Goal: Book appointment/travel/reservation

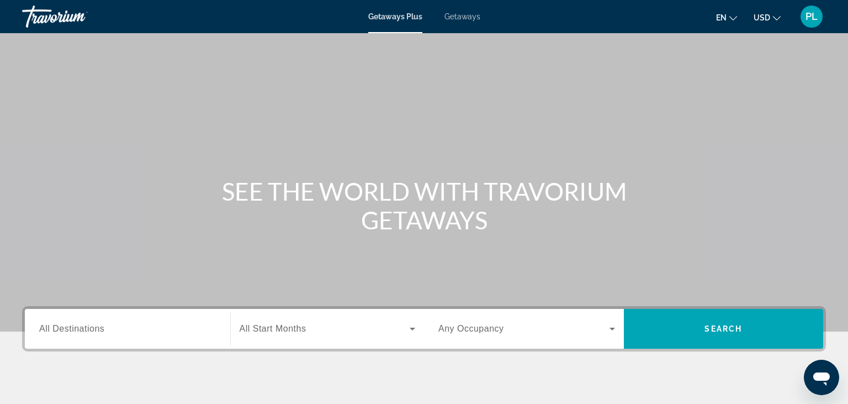
click at [735, 21] on button "en English Español Français Italiano Português русский" at bounding box center [726, 17] width 21 height 16
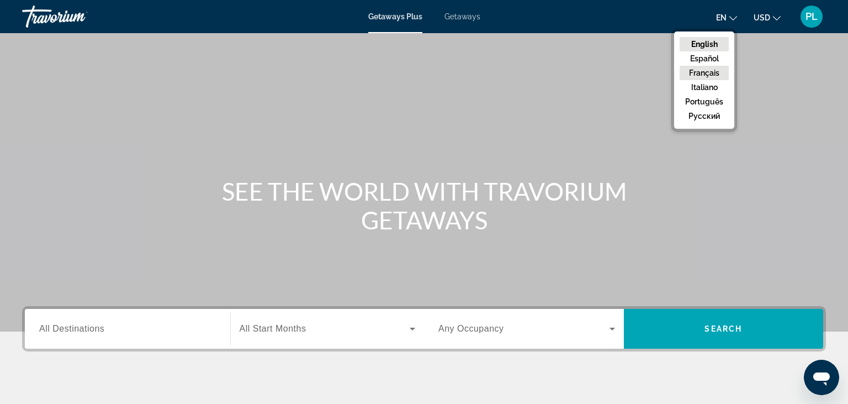
click at [711, 79] on button "Français" at bounding box center [704, 73] width 49 height 14
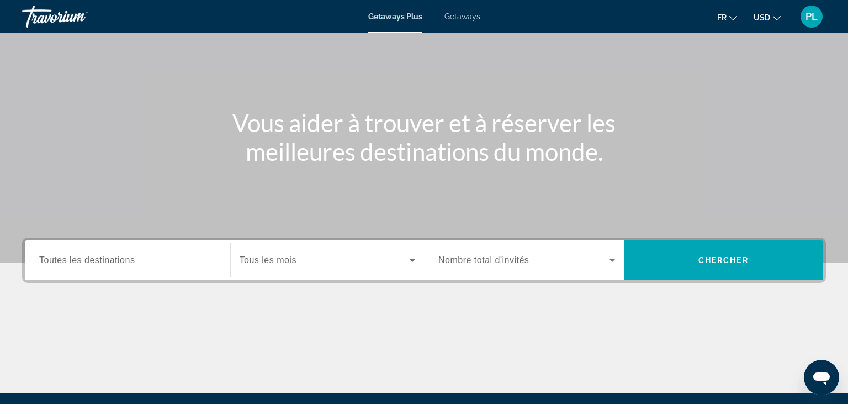
scroll to position [77, 0]
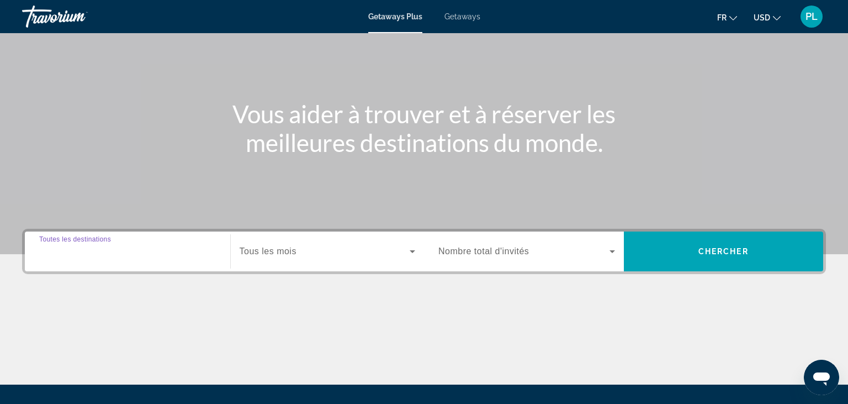
click at [160, 247] on input "Destination Toutes les destinations" at bounding box center [127, 251] width 177 height 13
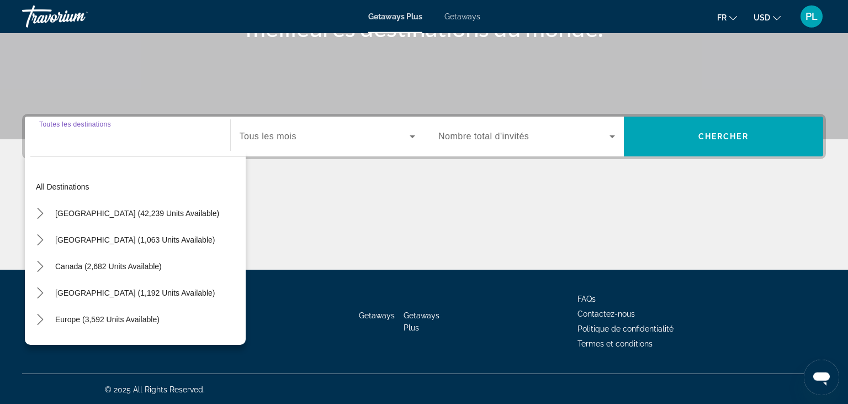
scroll to position [193, 0]
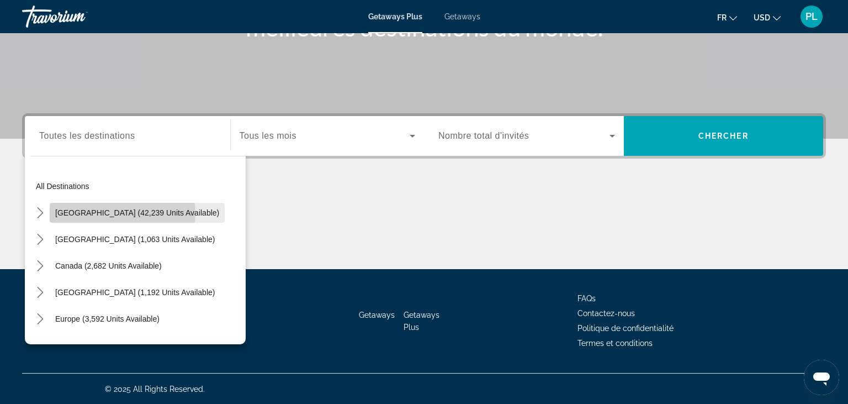
click at [122, 213] on span "[GEOGRAPHIC_DATA] (42,239 units available)" at bounding box center [137, 212] width 164 height 9
type input "**********"
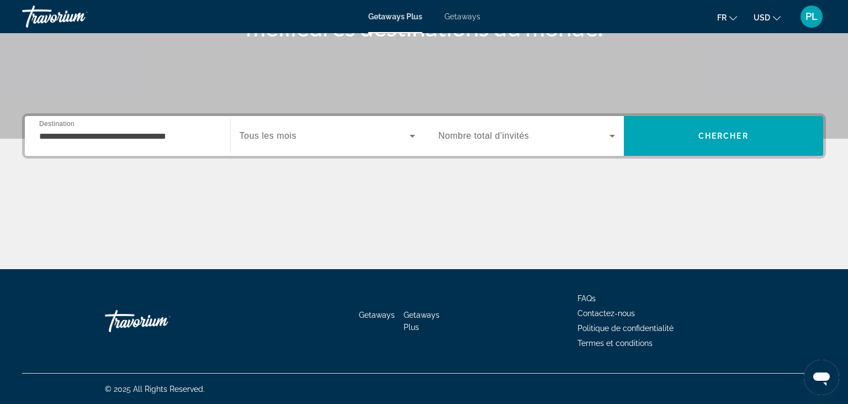
click at [300, 144] on div "Search widget" at bounding box center [328, 135] width 176 height 31
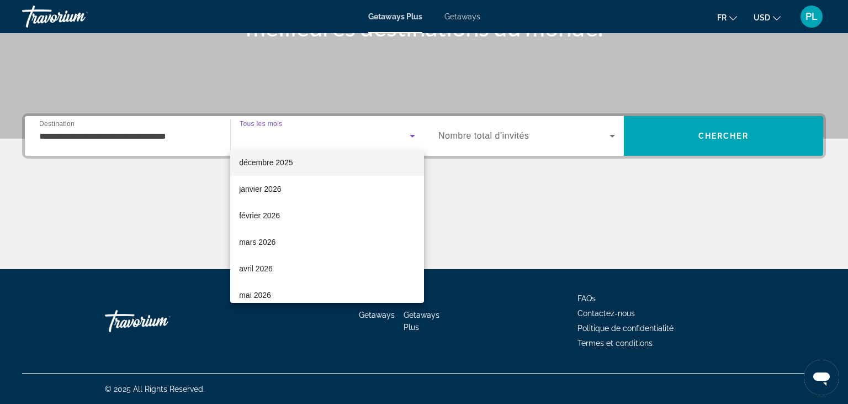
scroll to position [86, 0]
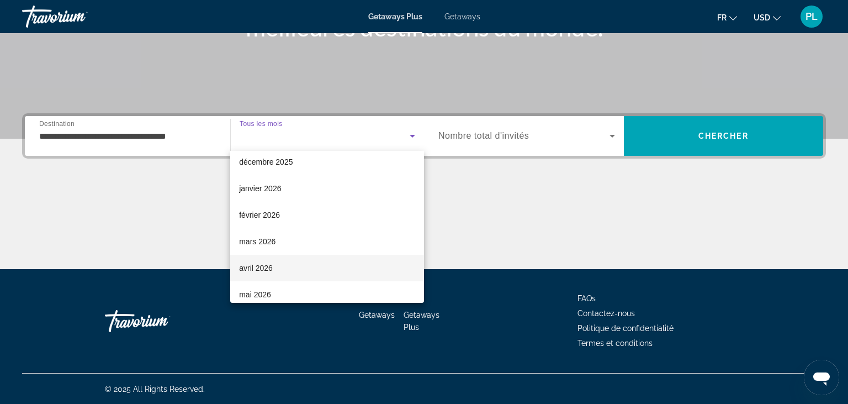
click at [257, 265] on span "avril 2026" at bounding box center [256, 267] width 34 height 13
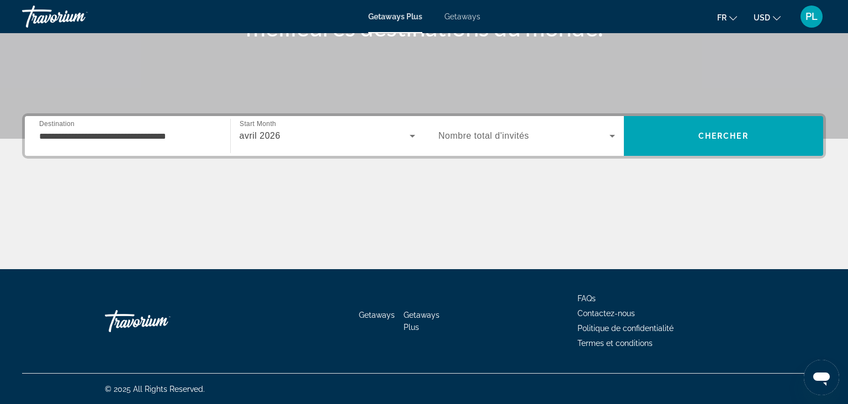
click at [464, 136] on span "Nombre total d'invités" at bounding box center [483, 135] width 91 height 9
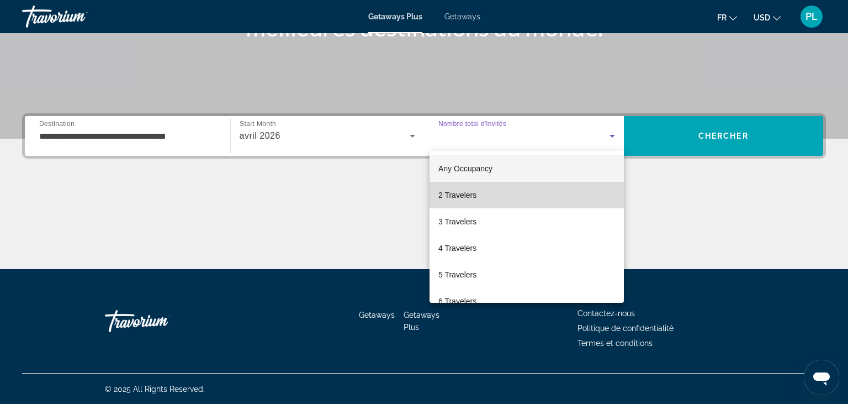
click at [463, 202] on span "2 Travelers" at bounding box center [457, 194] width 38 height 13
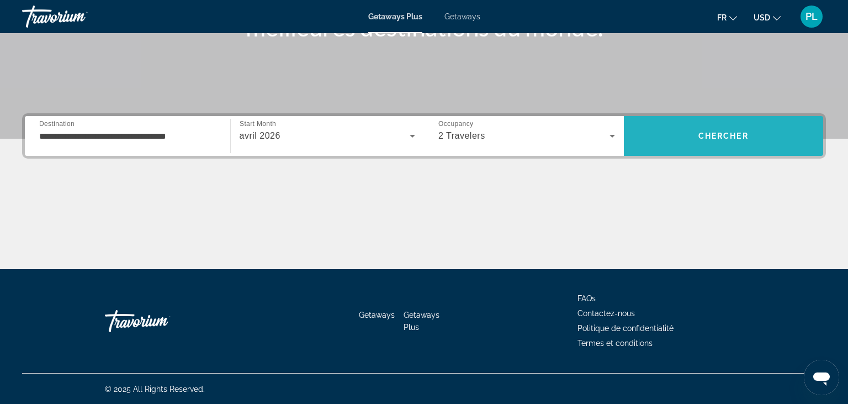
click at [677, 134] on span "Search" at bounding box center [724, 136] width 200 height 27
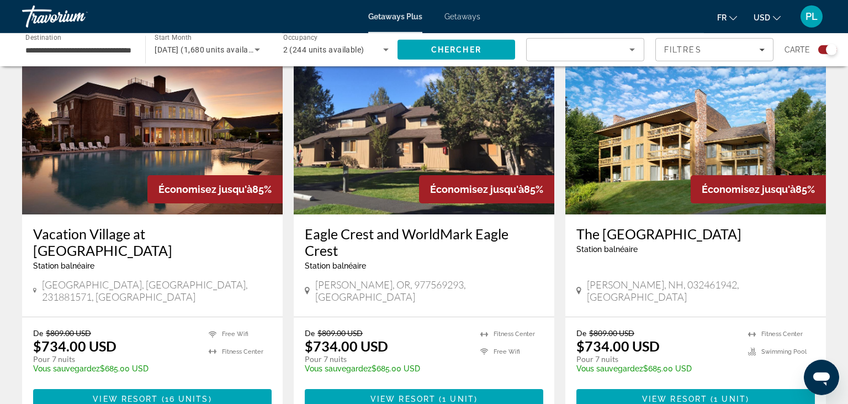
scroll to position [1605, 0]
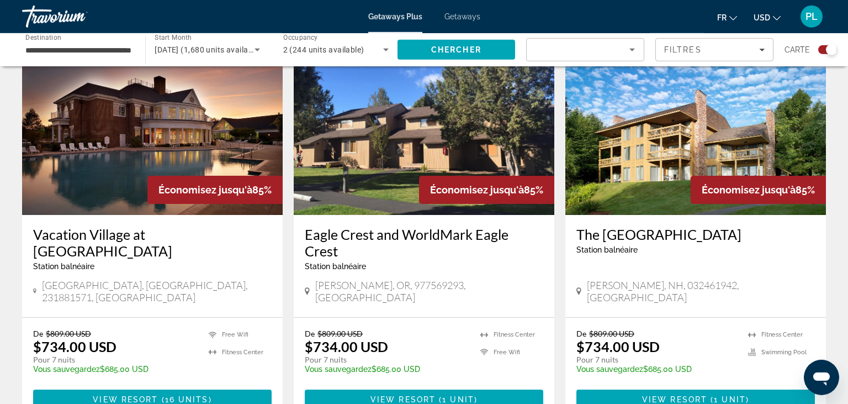
click at [155, 226] on h3 "Vacation Village at [GEOGRAPHIC_DATA]" at bounding box center [152, 242] width 239 height 33
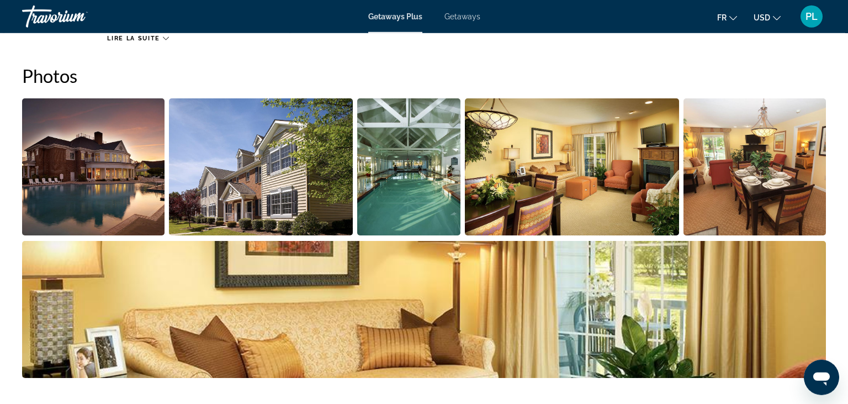
scroll to position [506, 0]
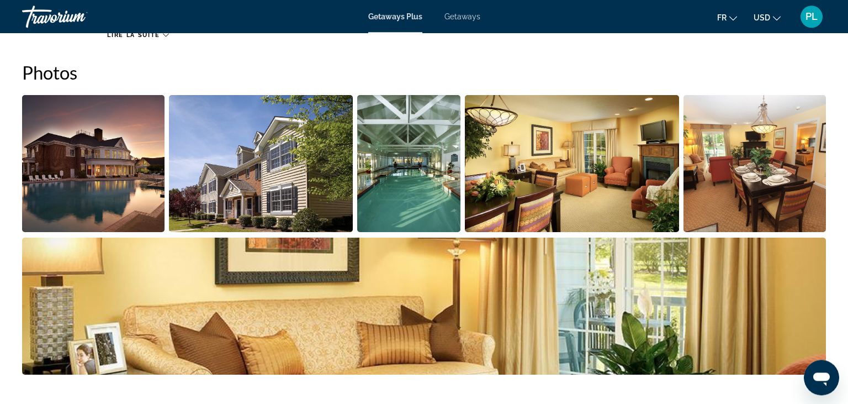
click at [181, 194] on img "Open full-screen image slider" at bounding box center [261, 163] width 184 height 137
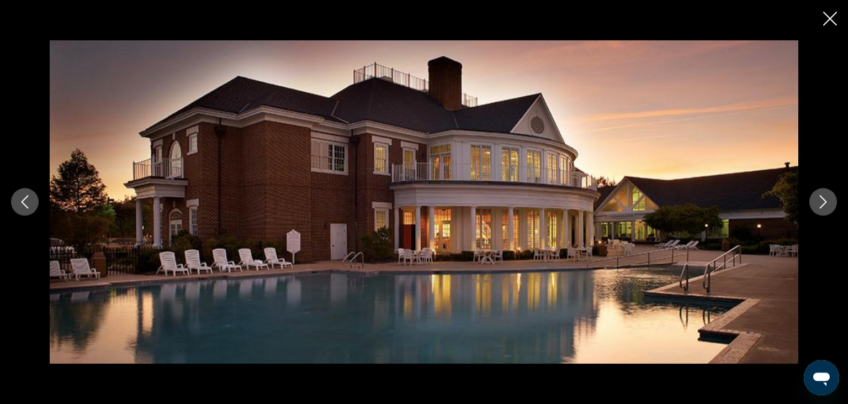
click at [17, 210] on button "Previous image" at bounding box center [25, 202] width 28 height 28
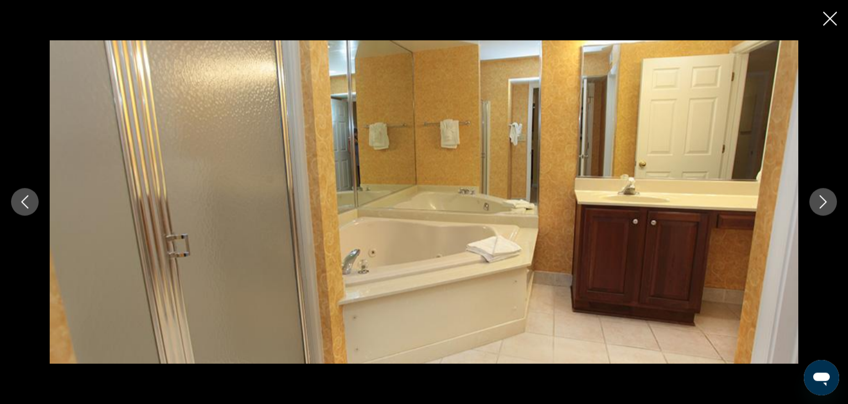
click at [824, 199] on icon "Next image" at bounding box center [823, 201] width 7 height 13
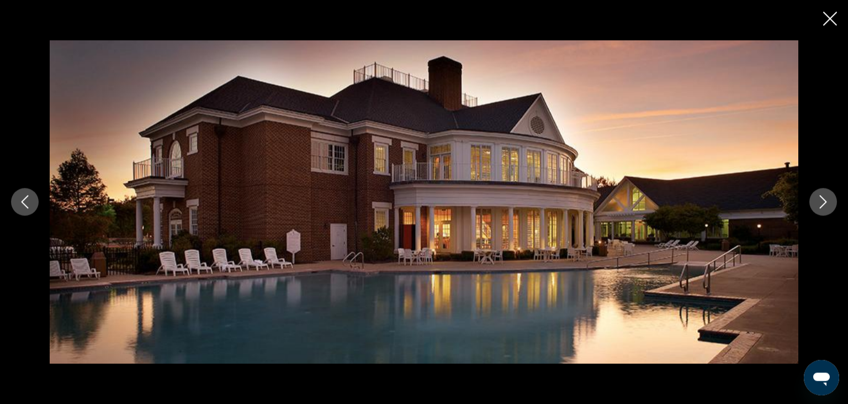
click at [824, 199] on icon "Next image" at bounding box center [823, 201] width 7 height 13
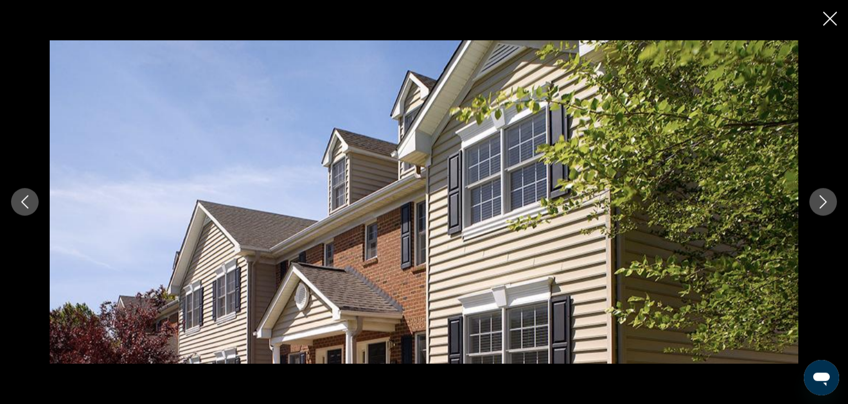
click at [824, 199] on icon "Next image" at bounding box center [823, 201] width 7 height 13
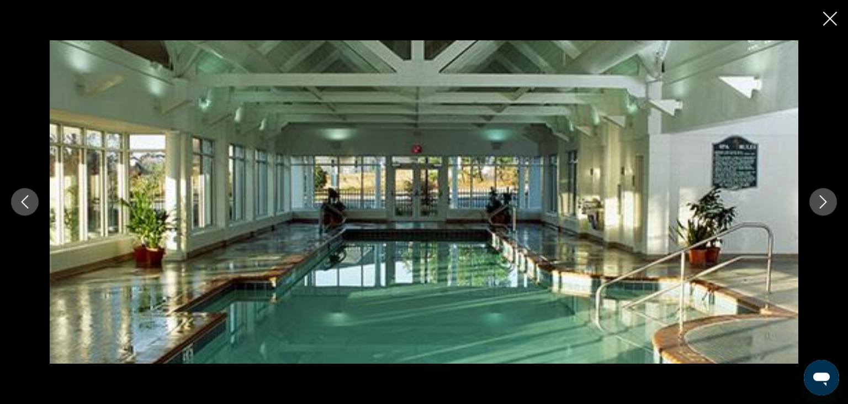
click at [824, 199] on icon "Next image" at bounding box center [823, 201] width 7 height 13
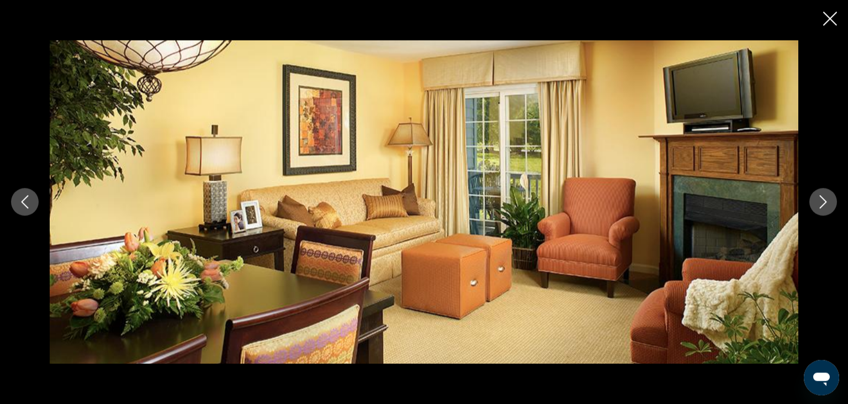
click at [824, 199] on icon "Next image" at bounding box center [823, 201] width 7 height 13
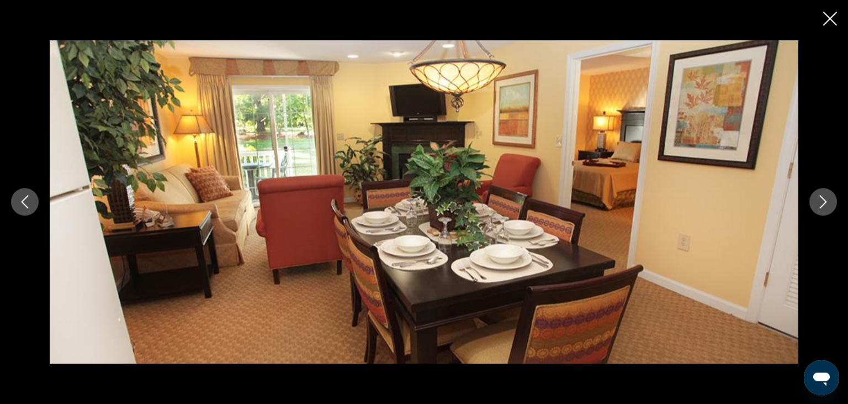
click at [824, 199] on icon "Next image" at bounding box center [823, 201] width 7 height 13
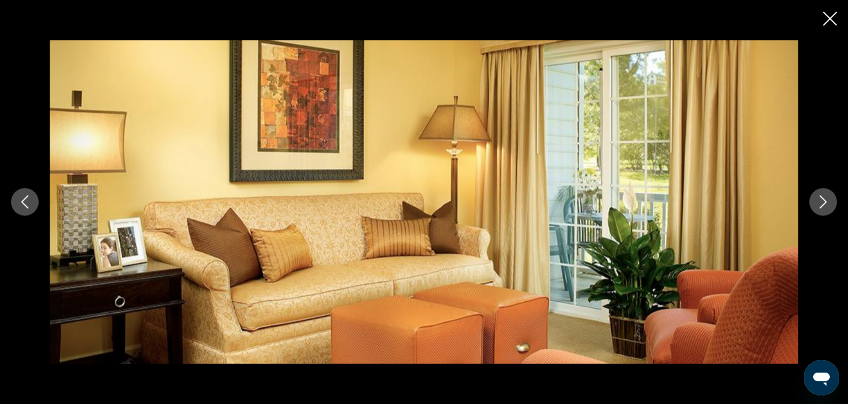
click at [824, 199] on icon "Next image" at bounding box center [823, 201] width 7 height 13
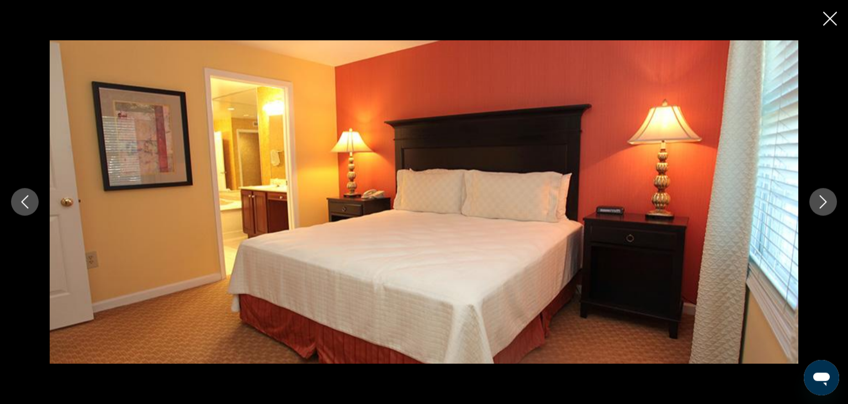
click at [824, 199] on icon "Next image" at bounding box center [823, 201] width 7 height 13
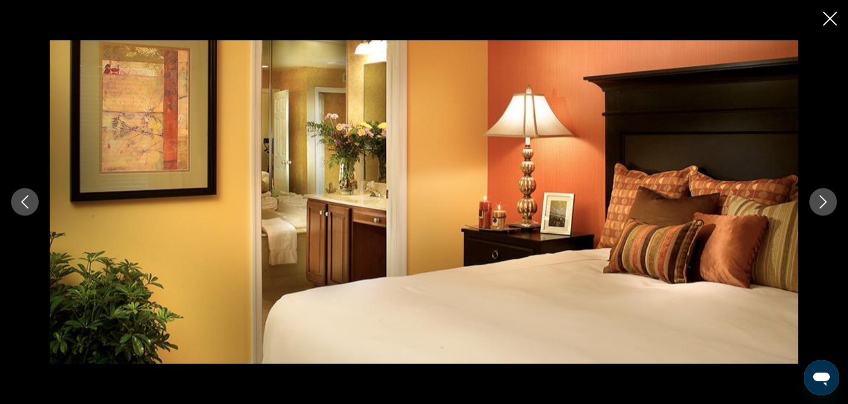
click at [825, 199] on icon "Next image" at bounding box center [823, 201] width 13 height 13
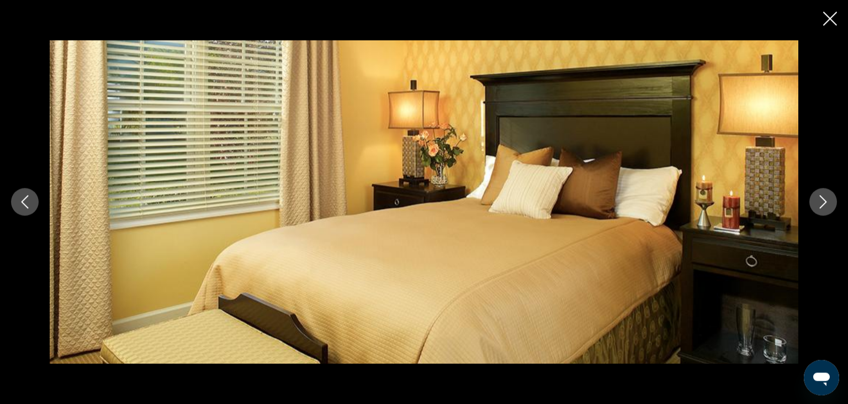
click at [825, 199] on icon "Next image" at bounding box center [823, 201] width 13 height 13
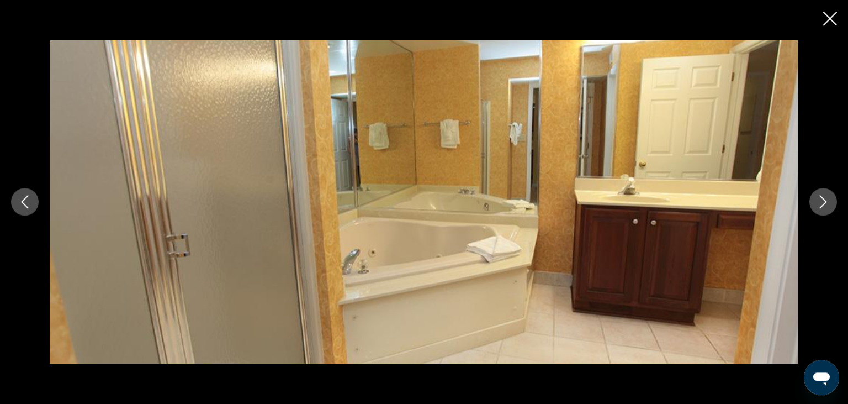
click at [825, 199] on icon "Next image" at bounding box center [823, 201] width 13 height 13
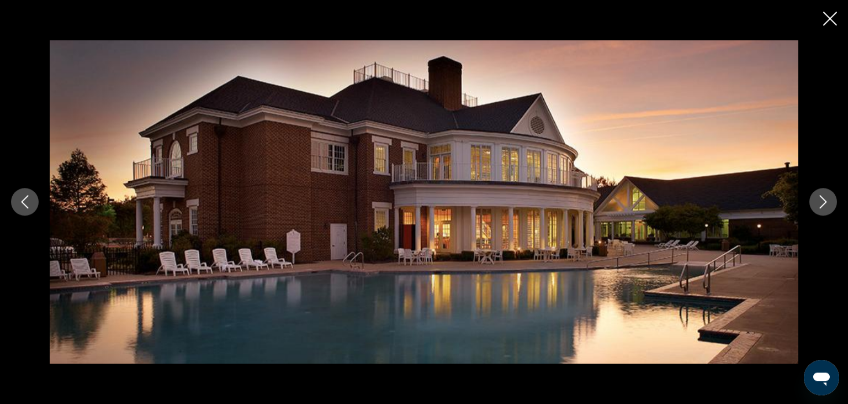
click at [825, 199] on icon "Next image" at bounding box center [823, 201] width 13 height 13
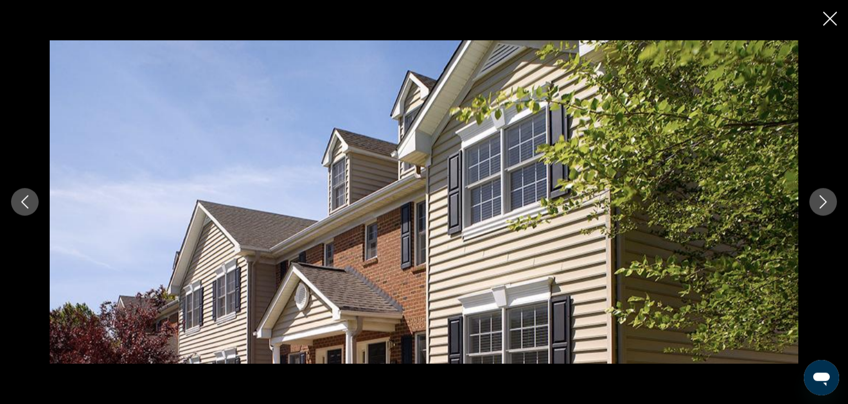
click at [838, 20] on div "prev next" at bounding box center [424, 202] width 848 height 404
click at [827, 14] on icon "Close slideshow" at bounding box center [830, 19] width 14 height 14
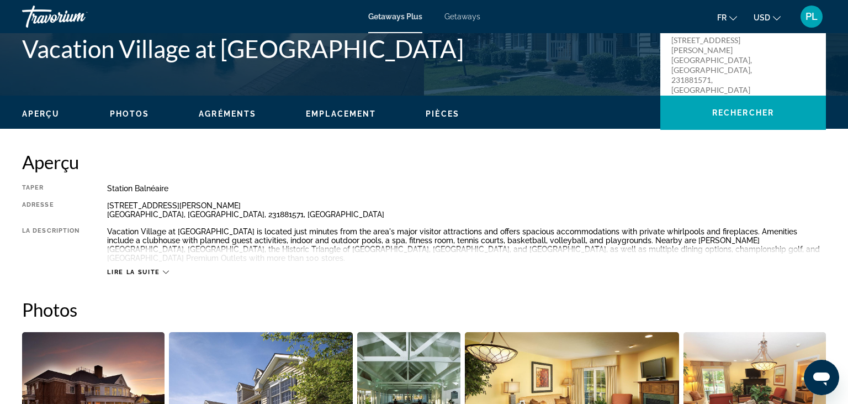
scroll to position [268, 0]
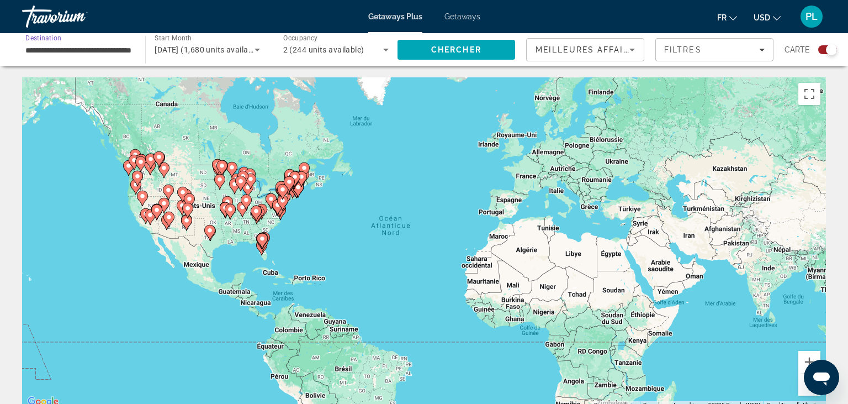
click at [77, 50] on input "**********" at bounding box center [77, 50] width 105 height 13
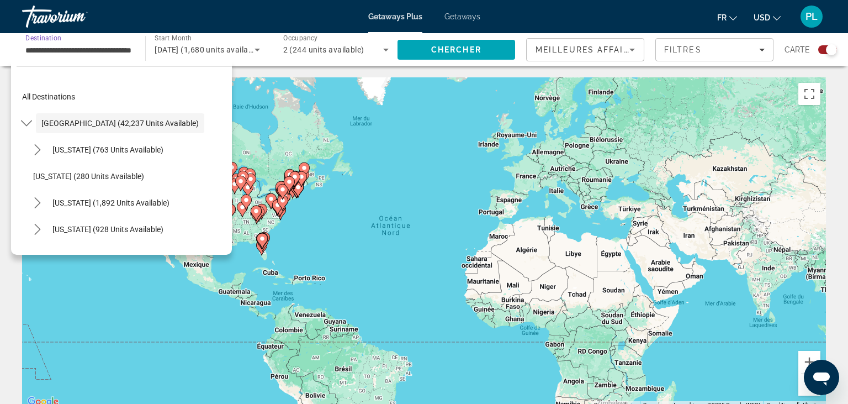
drag, startPoint x: 130, startPoint y: 46, endPoint x: 28, endPoint y: 54, distance: 102.4
click at [28, 54] on input "**********" at bounding box center [77, 50] width 105 height 13
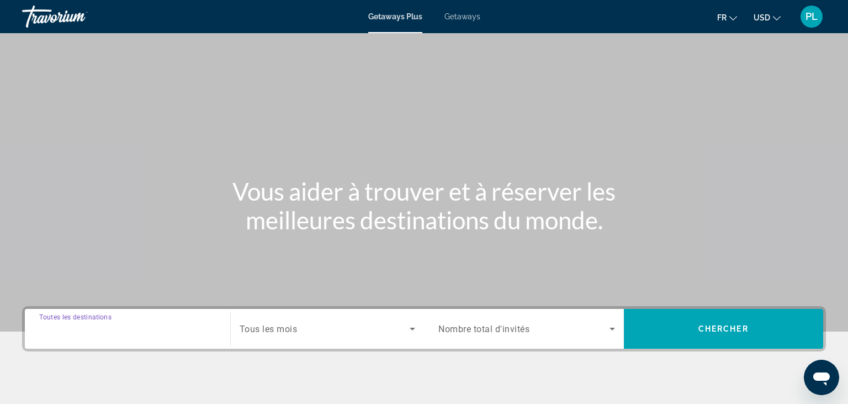
click at [136, 323] on input "Destination Toutes les destinations" at bounding box center [127, 329] width 177 height 13
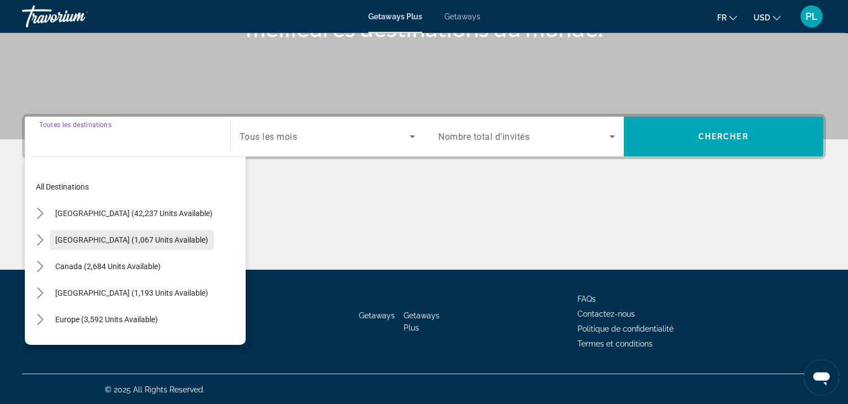
scroll to position [193, 0]
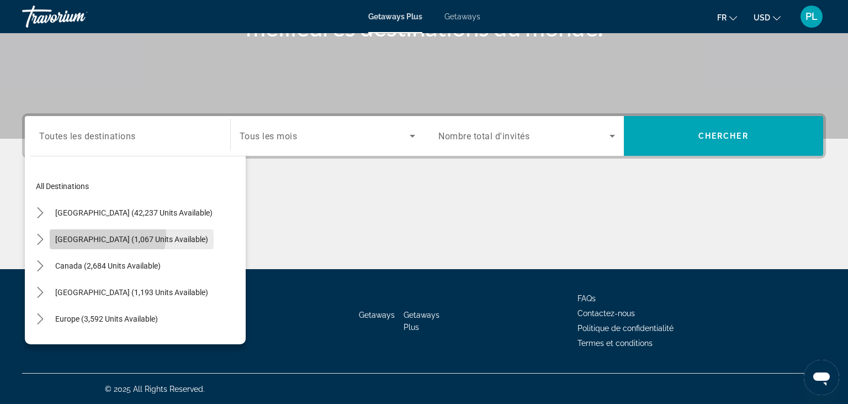
click at [101, 233] on span "Select destination: Mexico (1,067 units available)" at bounding box center [132, 239] width 164 height 27
type input "**********"
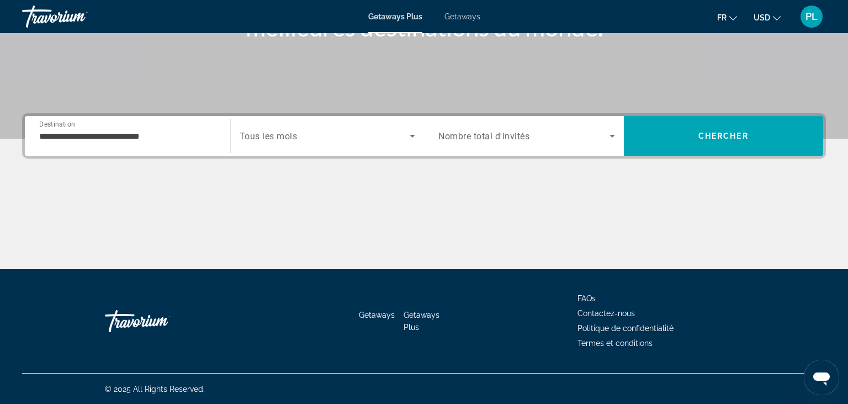
click at [265, 145] on div "Search widget" at bounding box center [328, 135] width 176 height 31
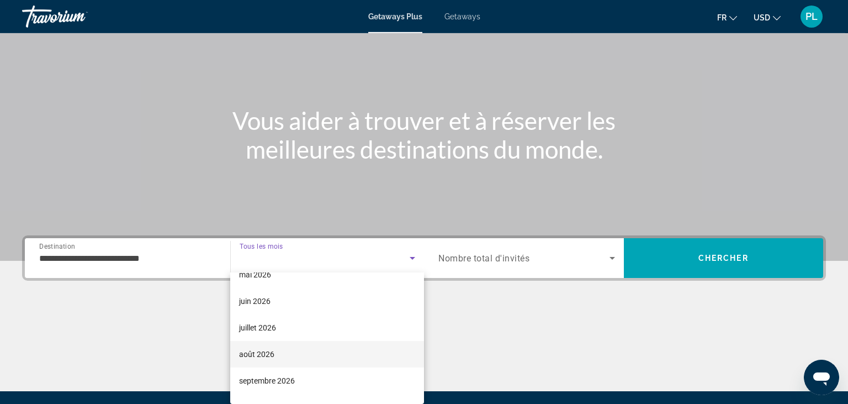
scroll to position [249, 0]
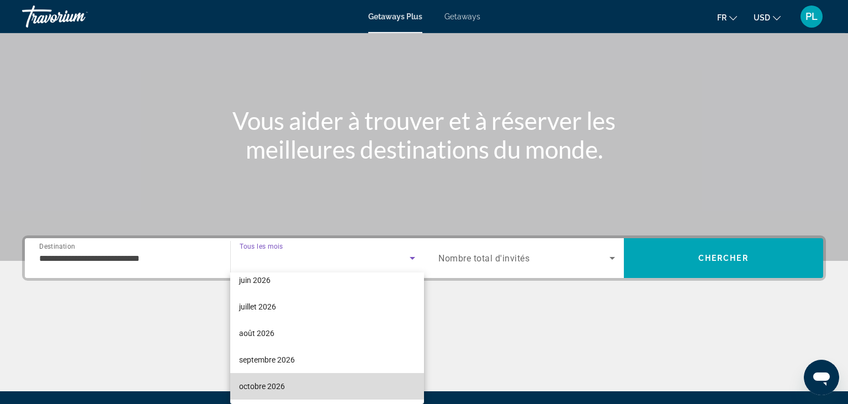
click at [287, 385] on mat-option "octobre 2026" at bounding box center [327, 386] width 194 height 27
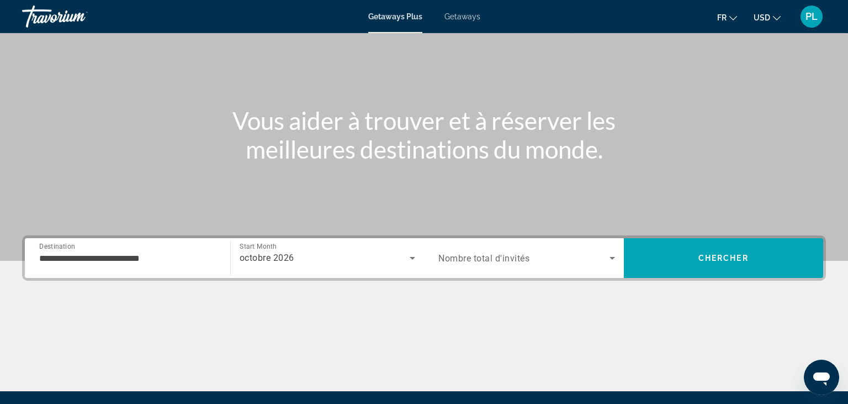
click at [467, 265] on div "Search widget" at bounding box center [526, 257] width 177 height 31
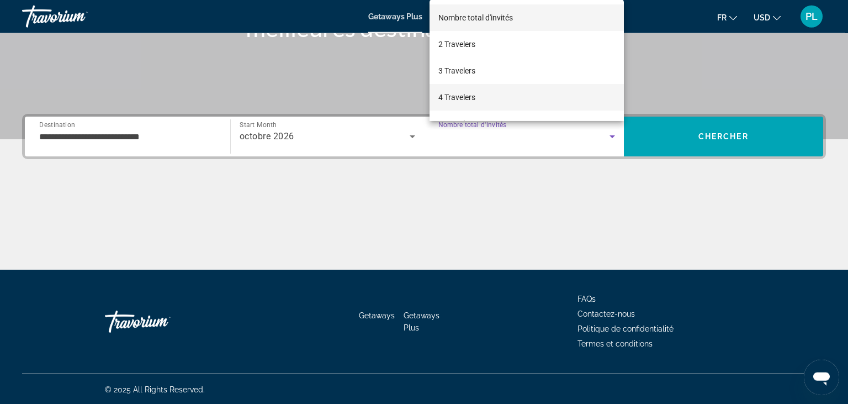
scroll to position [193, 0]
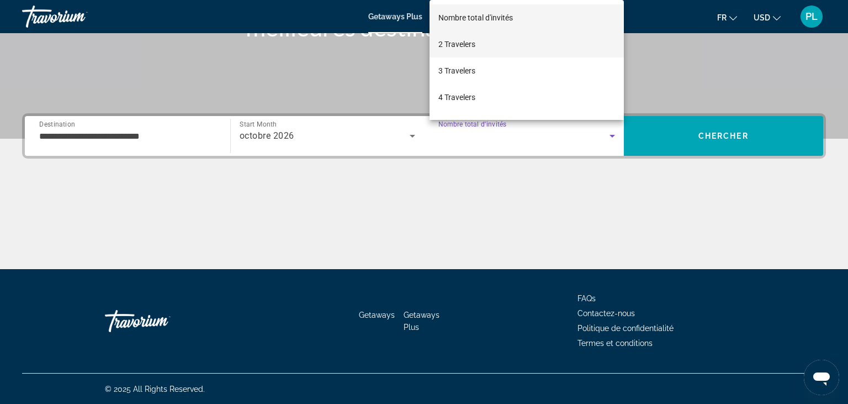
click at [531, 43] on mat-option "2 Travelers" at bounding box center [527, 44] width 194 height 27
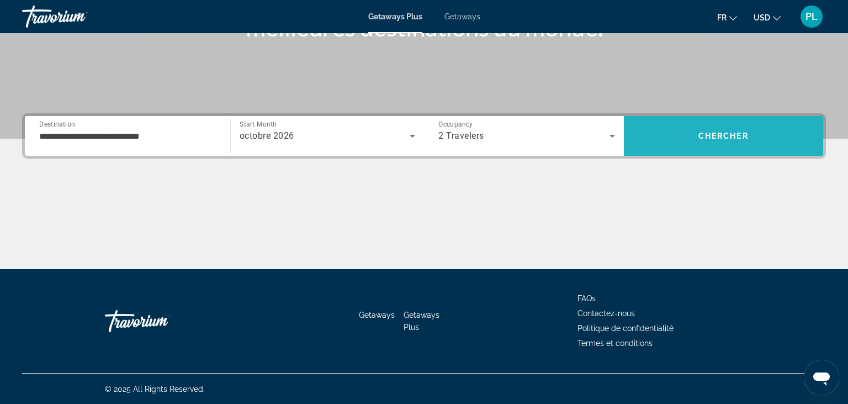
click at [681, 137] on span "Search" at bounding box center [724, 136] width 200 height 27
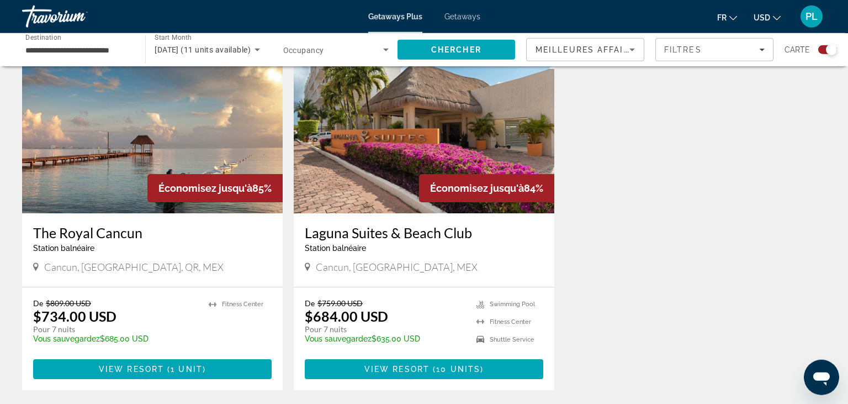
scroll to position [410, 0]
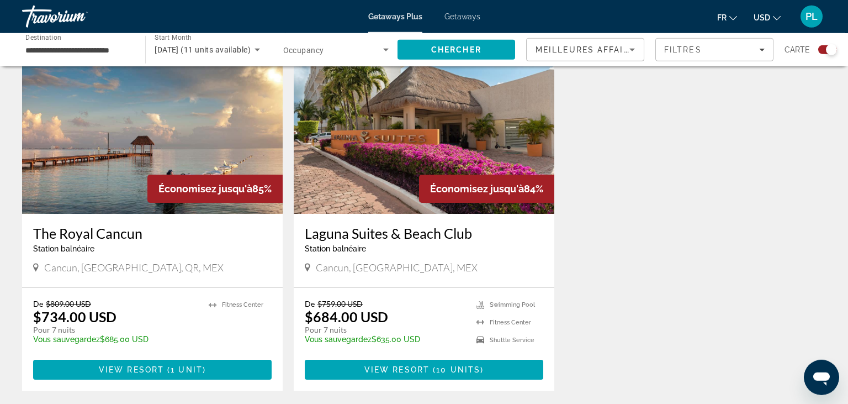
click at [379, 235] on h3 "Laguna Suites & Beach Club" at bounding box center [424, 233] width 239 height 17
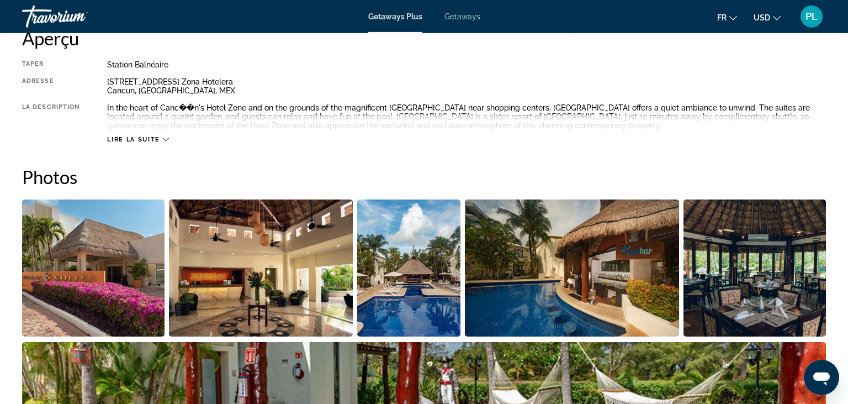
scroll to position [413, 0]
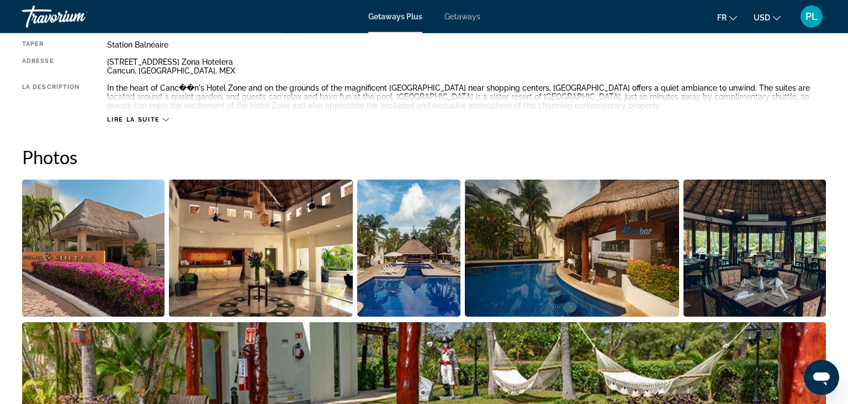
click at [125, 223] on img "Open full-screen image slider" at bounding box center [93, 247] width 142 height 137
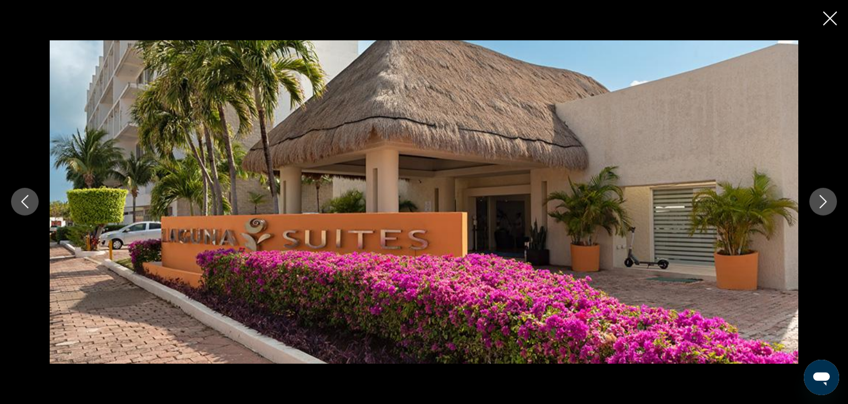
click at [829, 22] on icon "Close slideshow" at bounding box center [830, 19] width 14 height 14
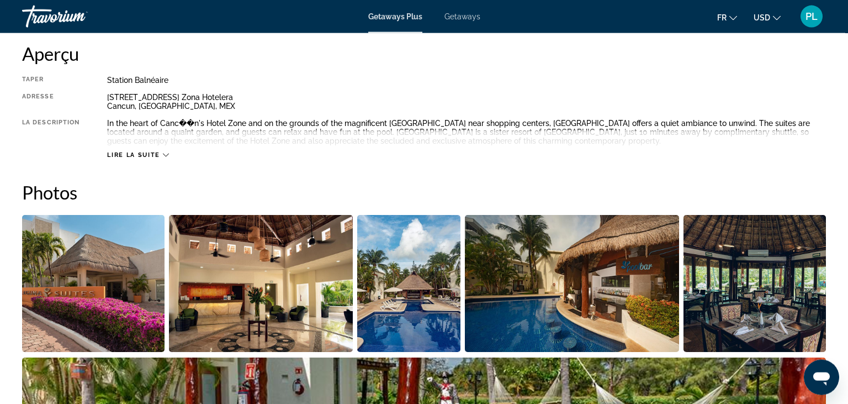
scroll to position [378, 0]
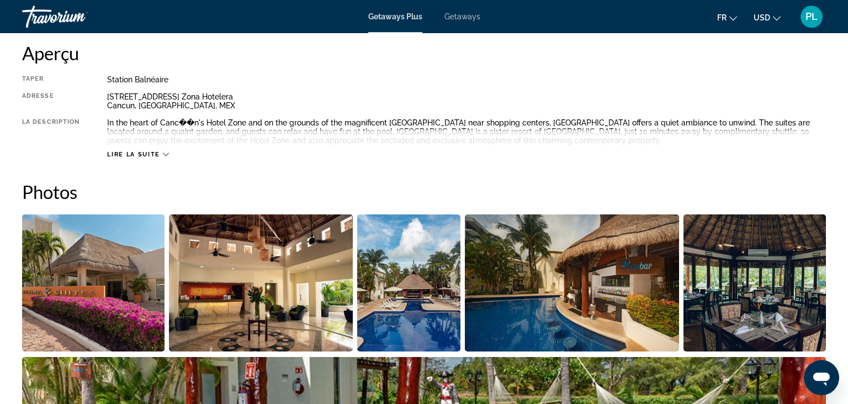
click at [109, 246] on img "Open full-screen image slider" at bounding box center [93, 282] width 142 height 137
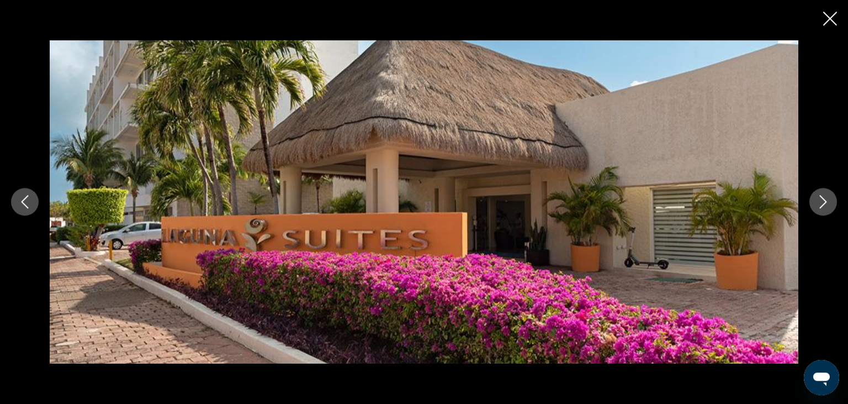
click at [828, 203] on icon "Next image" at bounding box center [823, 201] width 13 height 13
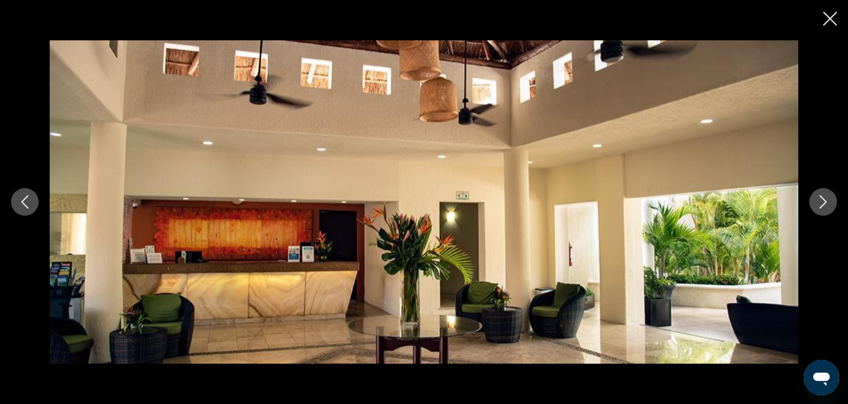
click at [828, 203] on icon "Next image" at bounding box center [823, 201] width 13 height 13
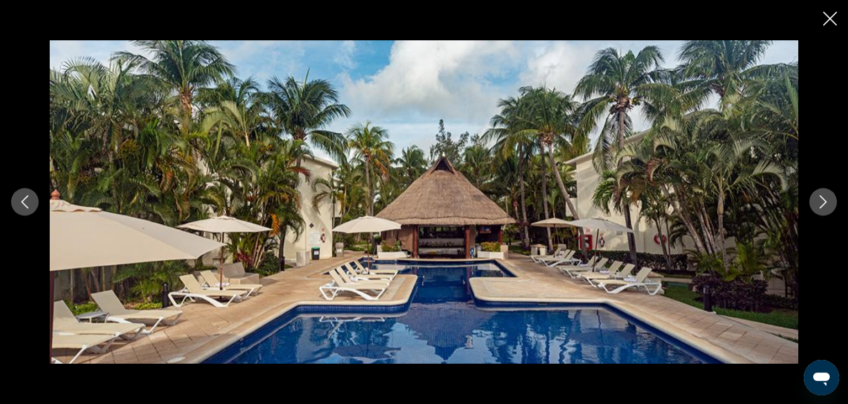
click at [828, 203] on icon "Next image" at bounding box center [823, 201] width 13 height 13
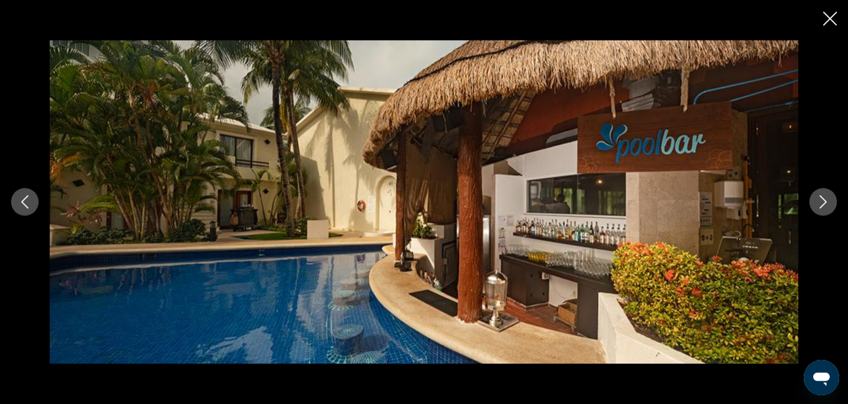
click at [828, 203] on icon "Next image" at bounding box center [823, 201] width 13 height 13
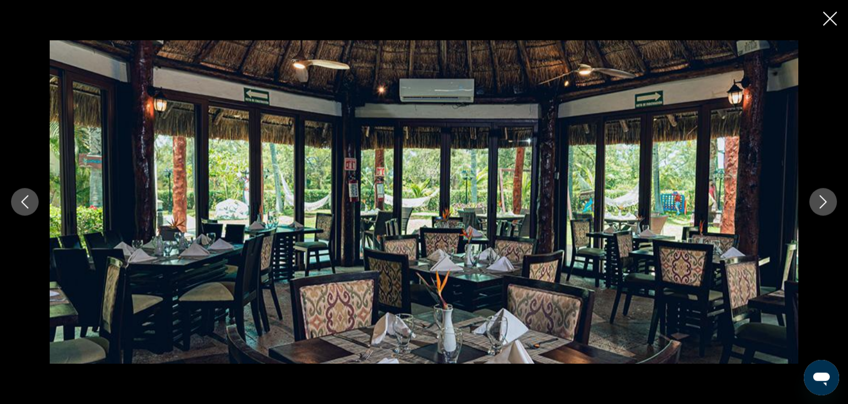
click at [828, 203] on icon "Next image" at bounding box center [823, 201] width 13 height 13
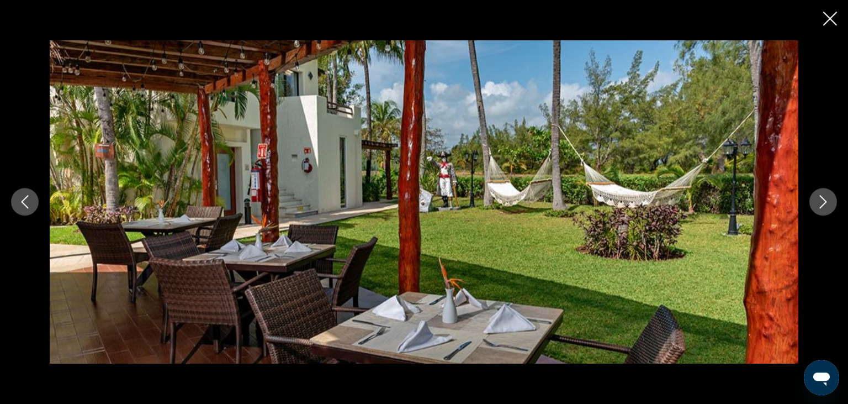
click at [828, 203] on icon "Next image" at bounding box center [823, 201] width 13 height 13
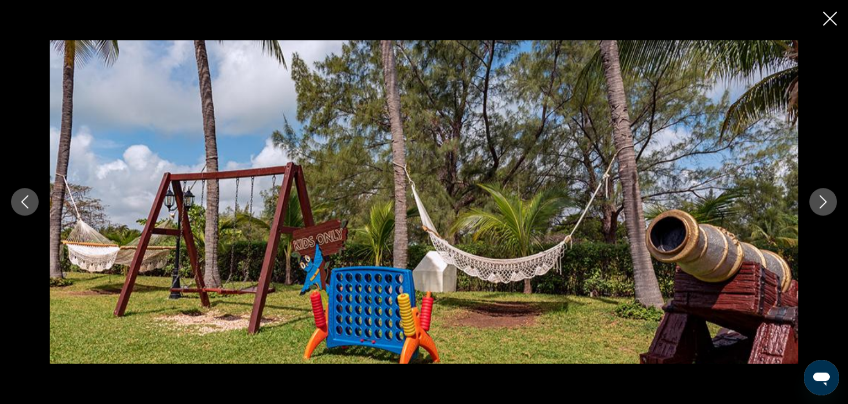
click at [828, 203] on icon "Next image" at bounding box center [823, 201] width 13 height 13
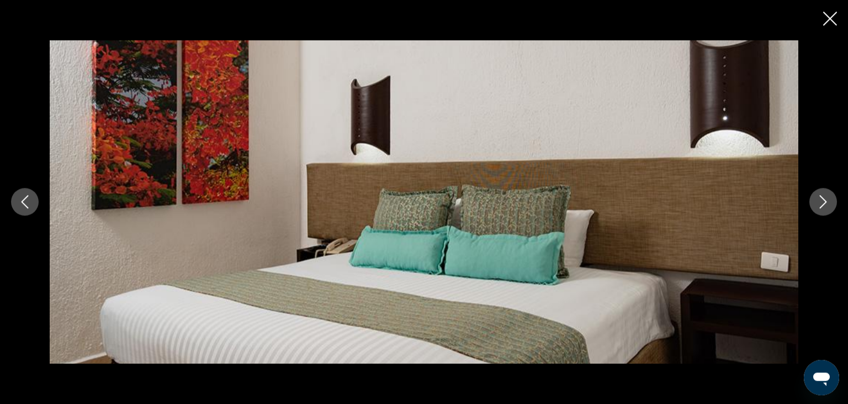
click at [828, 203] on icon "Next image" at bounding box center [823, 201] width 13 height 13
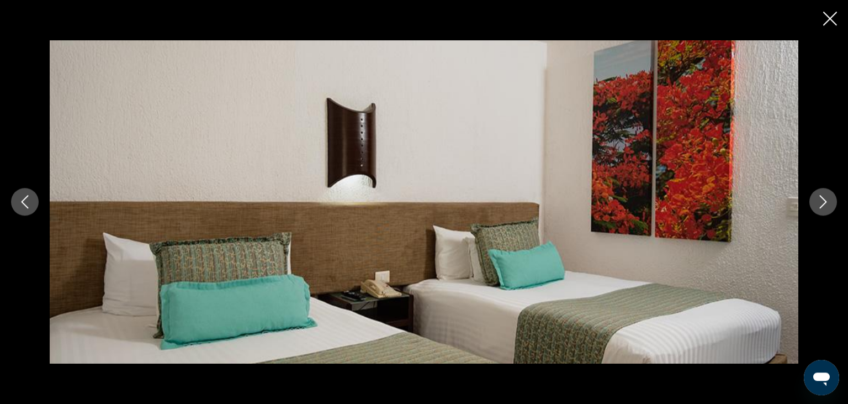
click at [828, 203] on icon "Next image" at bounding box center [823, 201] width 13 height 13
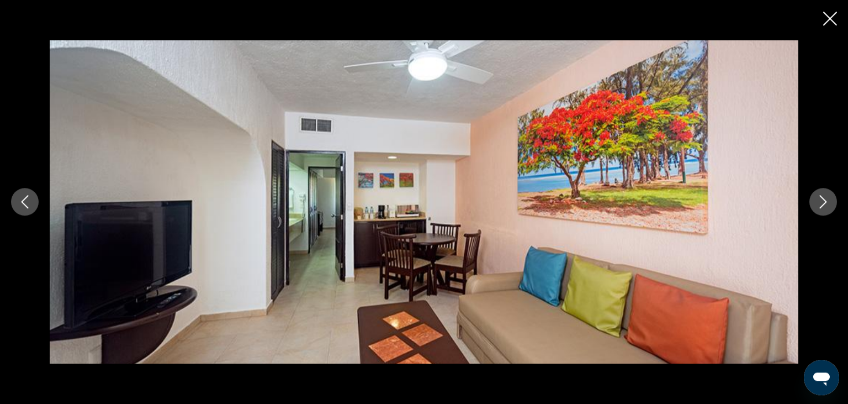
click at [828, 203] on icon "Next image" at bounding box center [823, 201] width 13 height 13
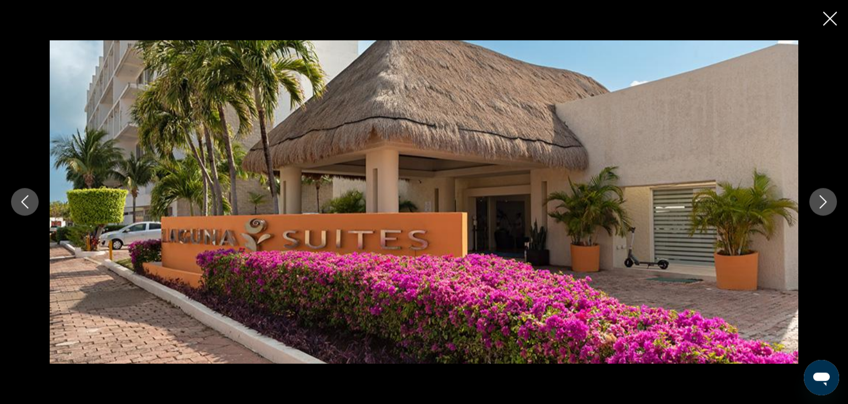
click at [828, 203] on icon "Next image" at bounding box center [823, 201] width 13 height 13
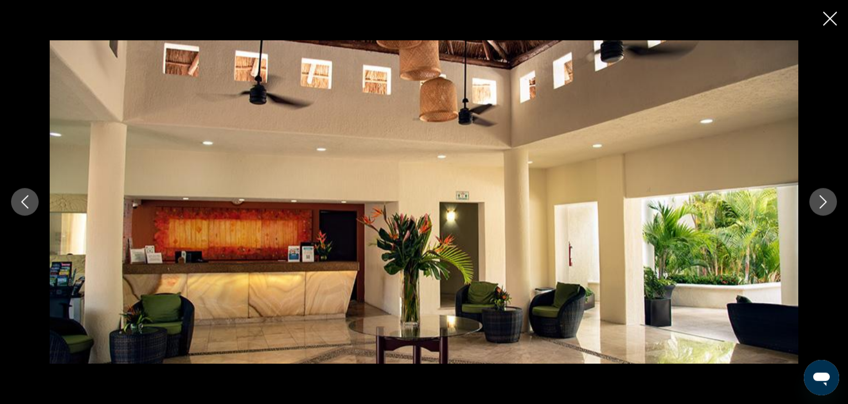
click at [824, 23] on icon "Close slideshow" at bounding box center [830, 19] width 14 height 14
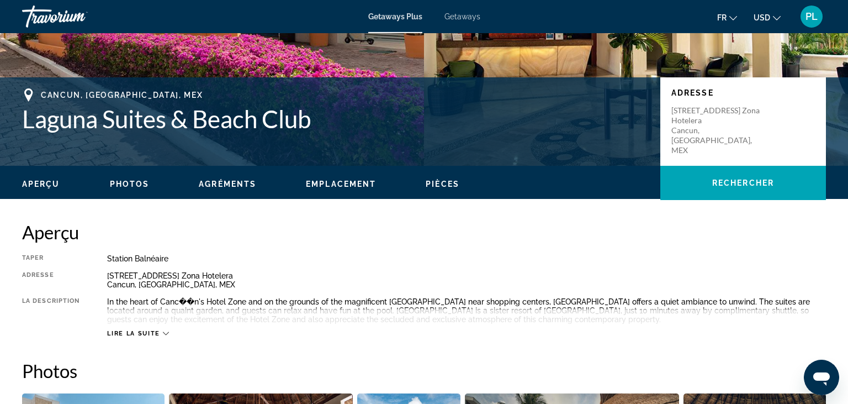
scroll to position [190, 0]
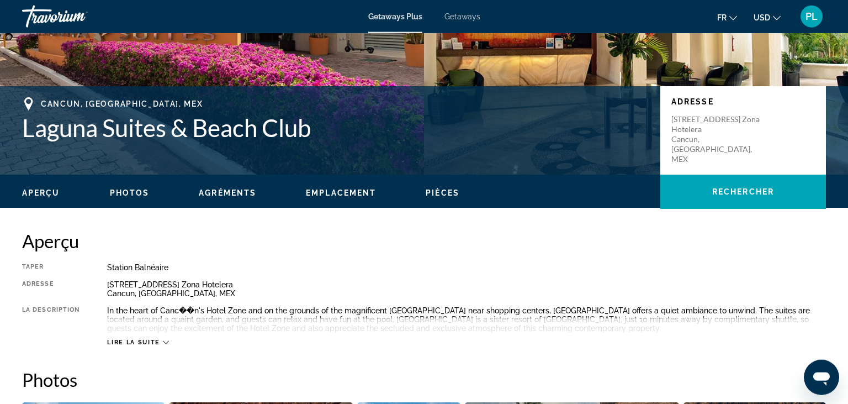
click at [456, 27] on div "Getaways Plus Getaways fr English Español Français Italiano Português русский U…" at bounding box center [424, 16] width 848 height 29
click at [454, 14] on span "Getaways" at bounding box center [463, 16] width 36 height 9
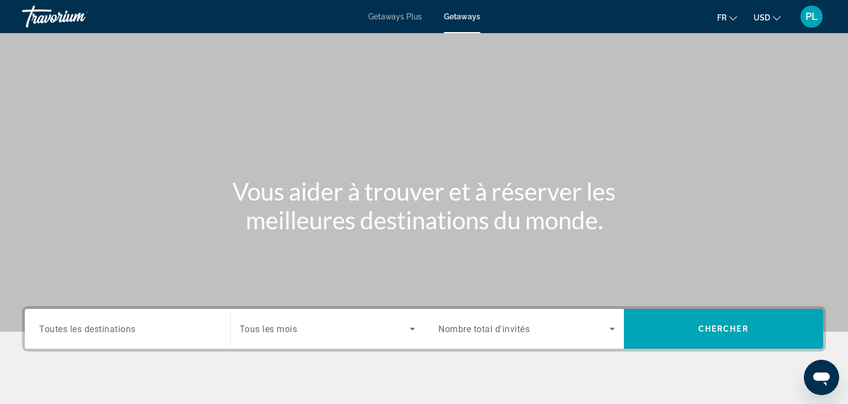
click at [379, 15] on span "Getaways Plus" at bounding box center [395, 16] width 54 height 9
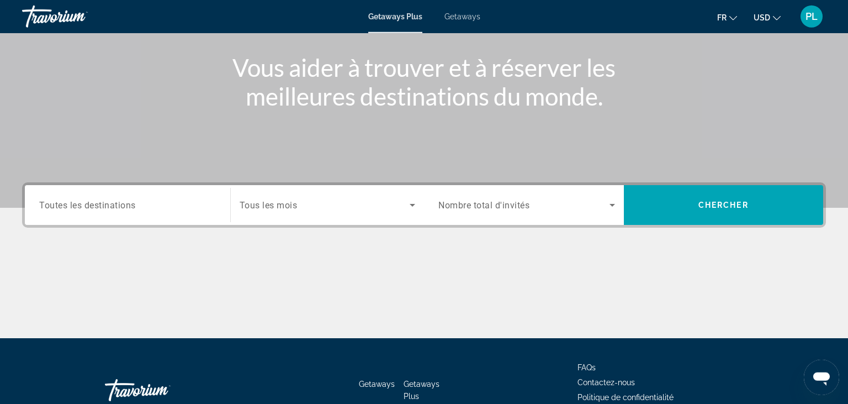
scroll to position [193, 0]
